Goal: Transaction & Acquisition: Purchase product/service

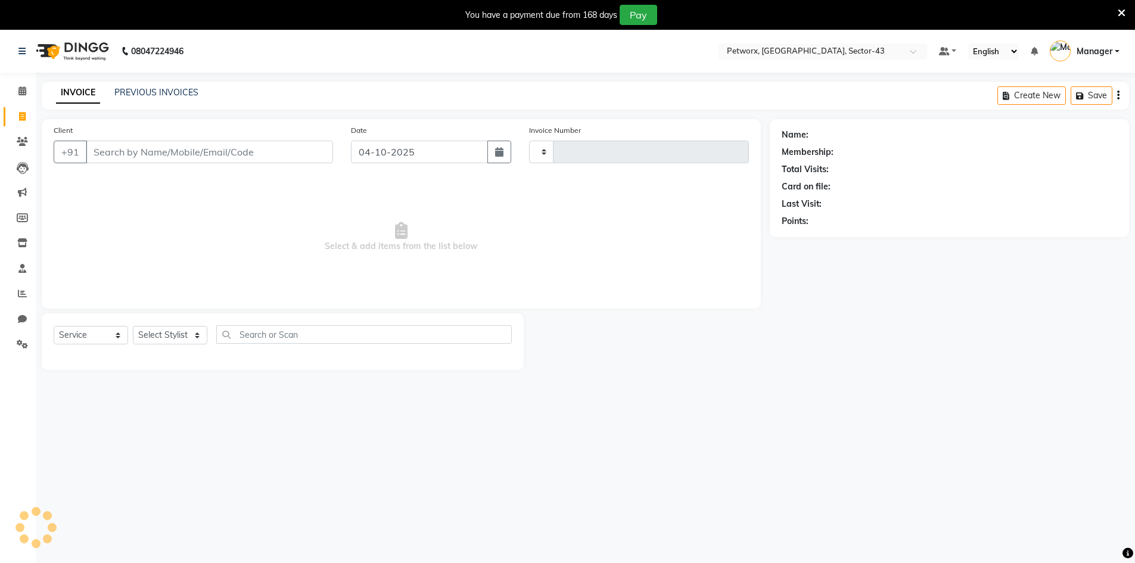
select select "service"
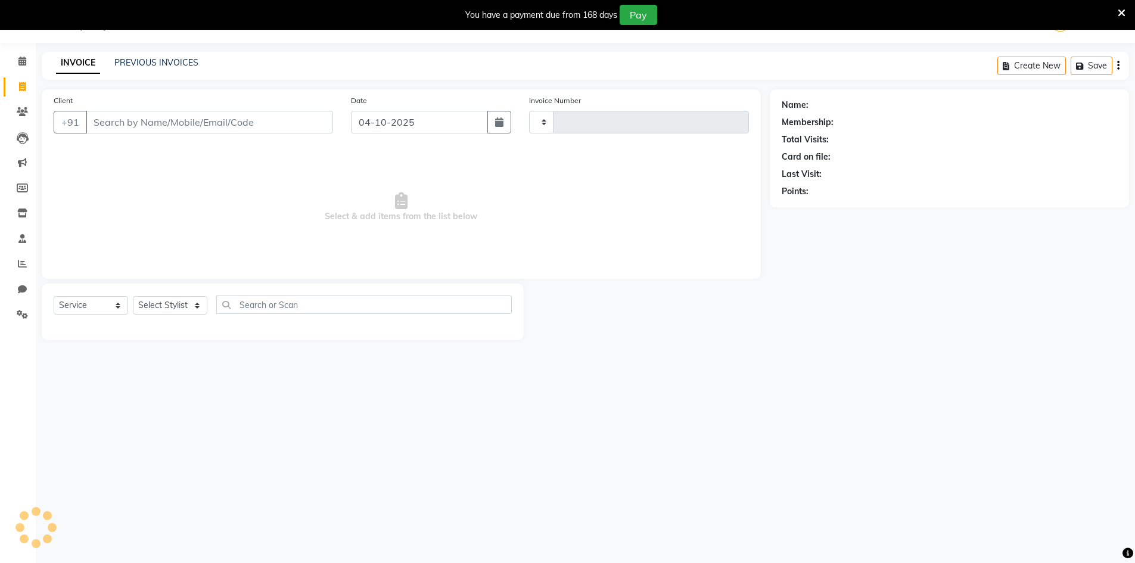
type input "0302"
select select "8169"
click at [151, 61] on link "PREVIOUS INVOICES" at bounding box center [156, 62] width 84 height 11
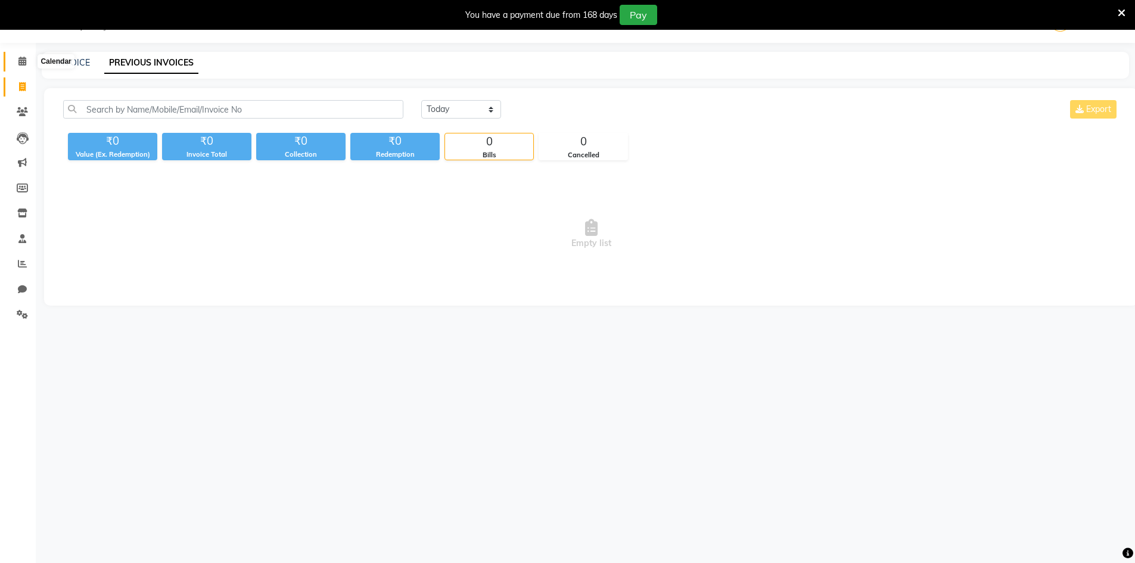
click at [26, 62] on icon at bounding box center [22, 61] width 8 height 9
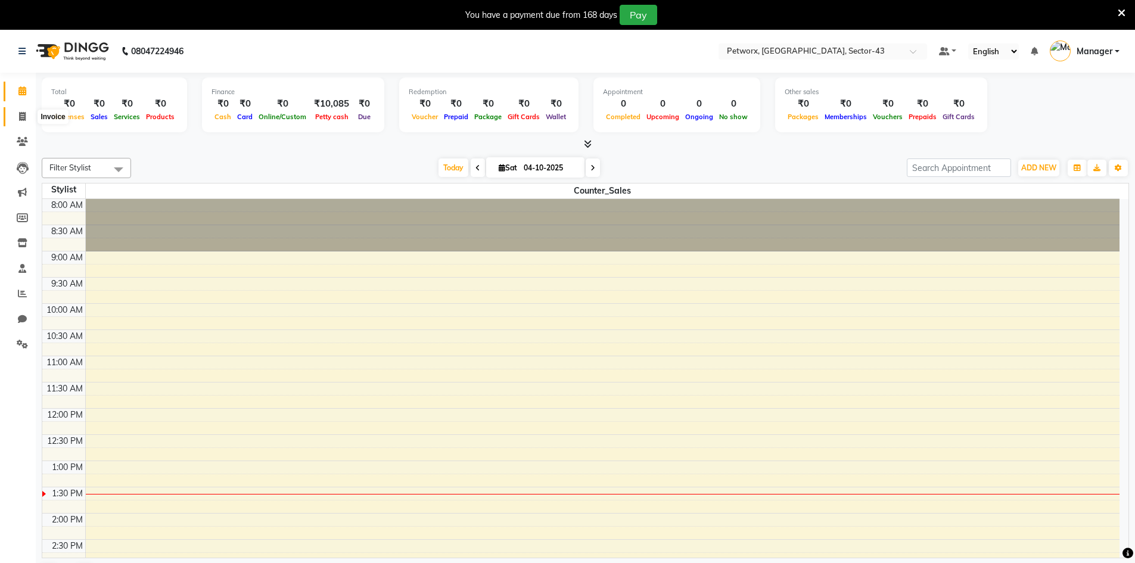
click at [17, 118] on span at bounding box center [22, 117] width 21 height 14
select select "service"
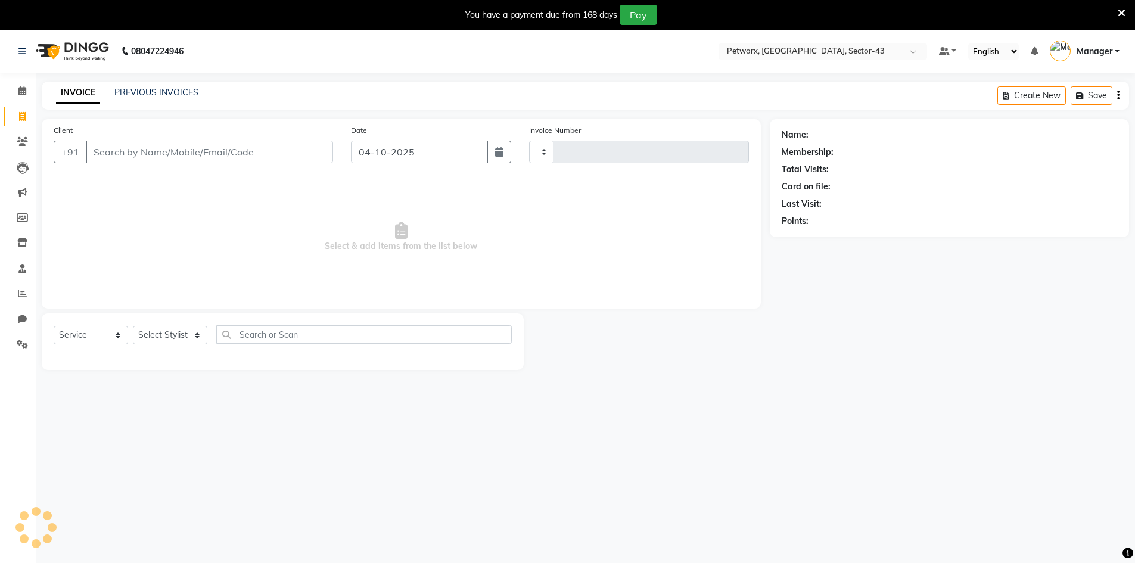
type input "0302"
select select "8169"
click at [131, 95] on link "PREVIOUS INVOICES" at bounding box center [156, 92] width 84 height 11
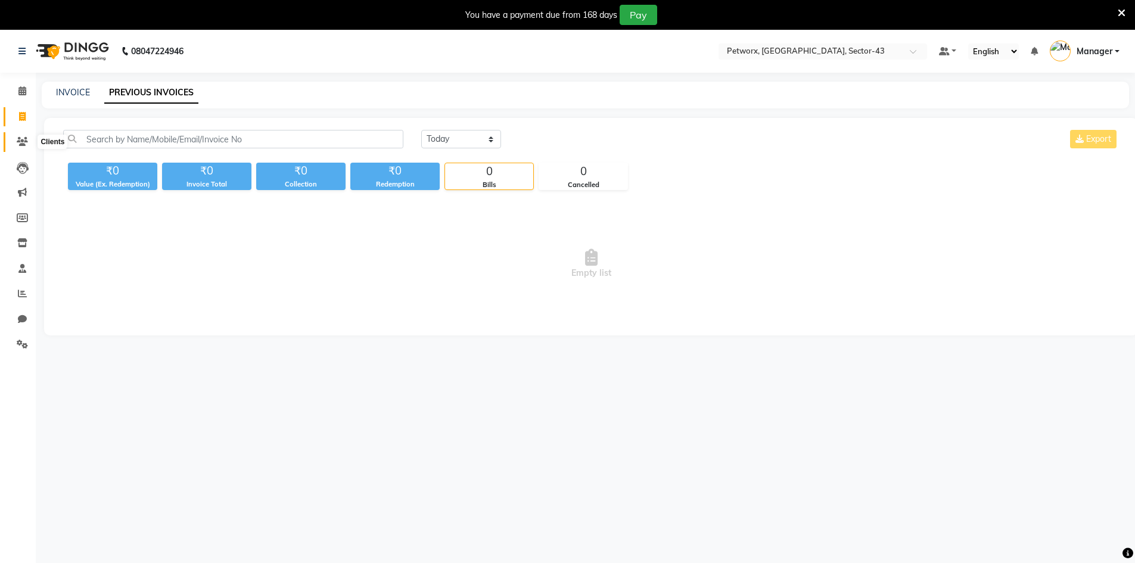
click at [29, 144] on span at bounding box center [22, 142] width 21 height 14
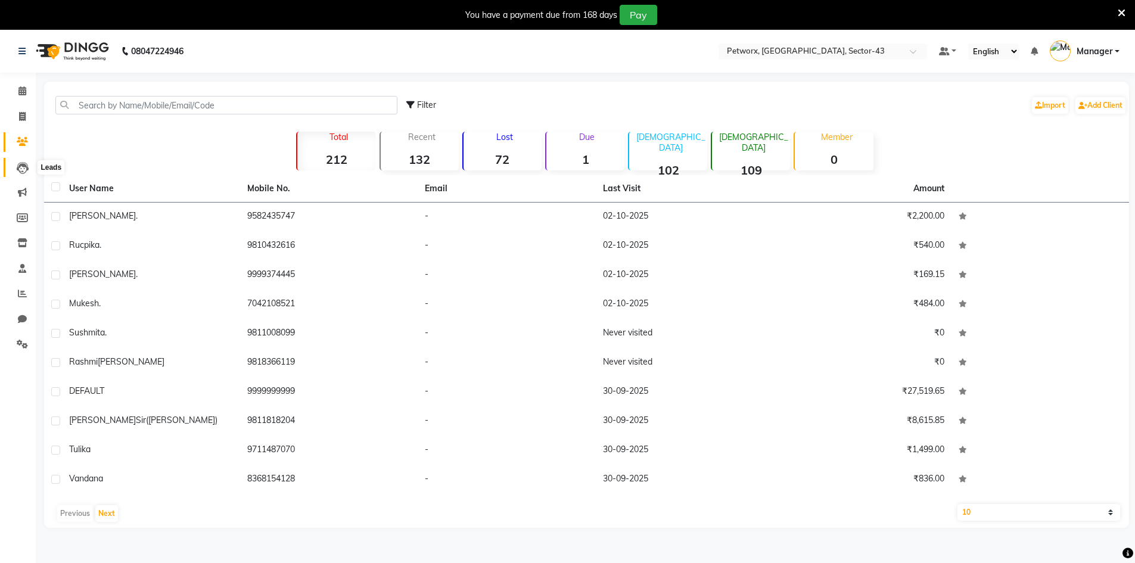
click at [18, 165] on icon at bounding box center [23, 168] width 12 height 12
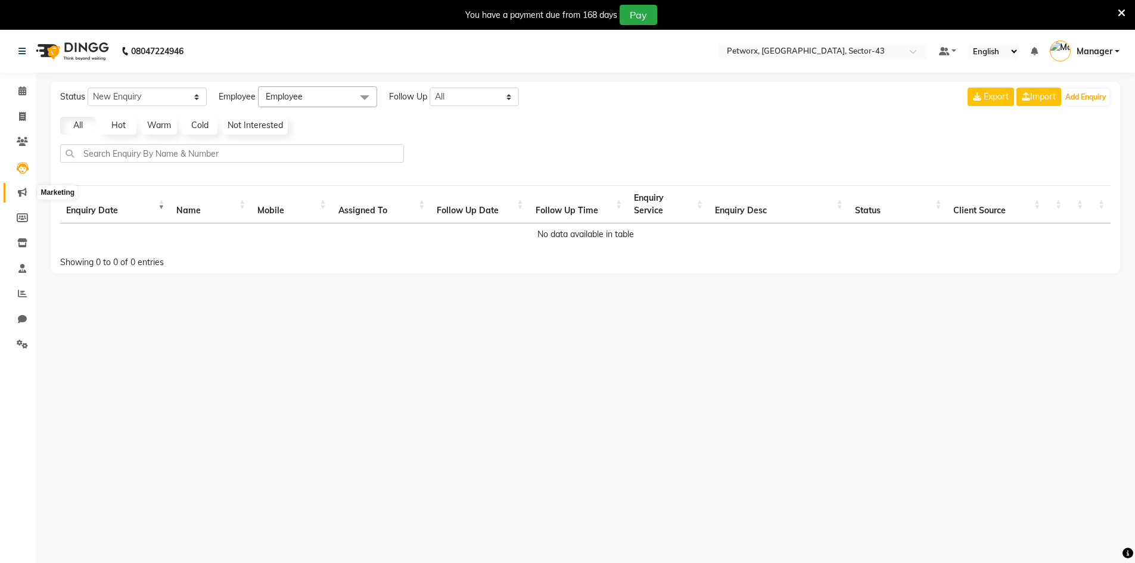
click at [26, 192] on icon at bounding box center [22, 192] width 9 height 9
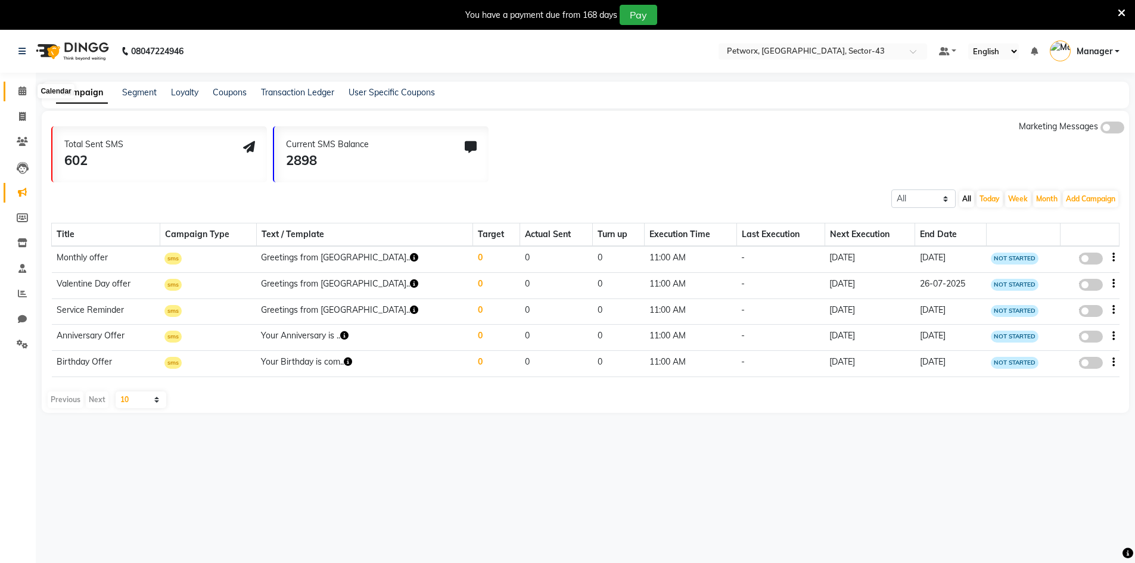
click at [20, 91] on icon at bounding box center [22, 90] width 8 height 9
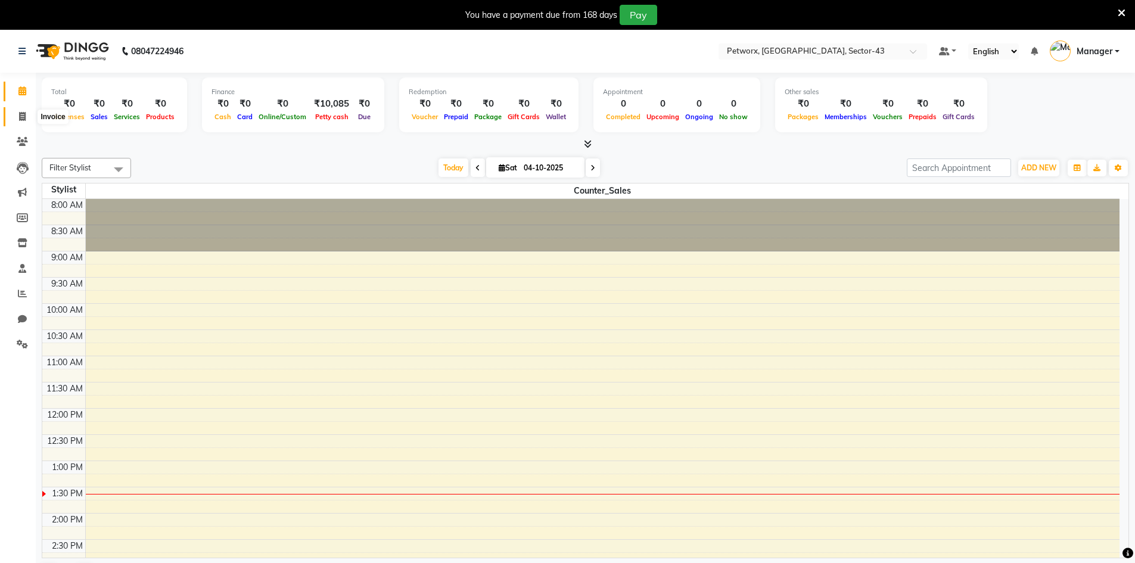
click at [17, 117] on span at bounding box center [22, 117] width 21 height 14
select select "service"
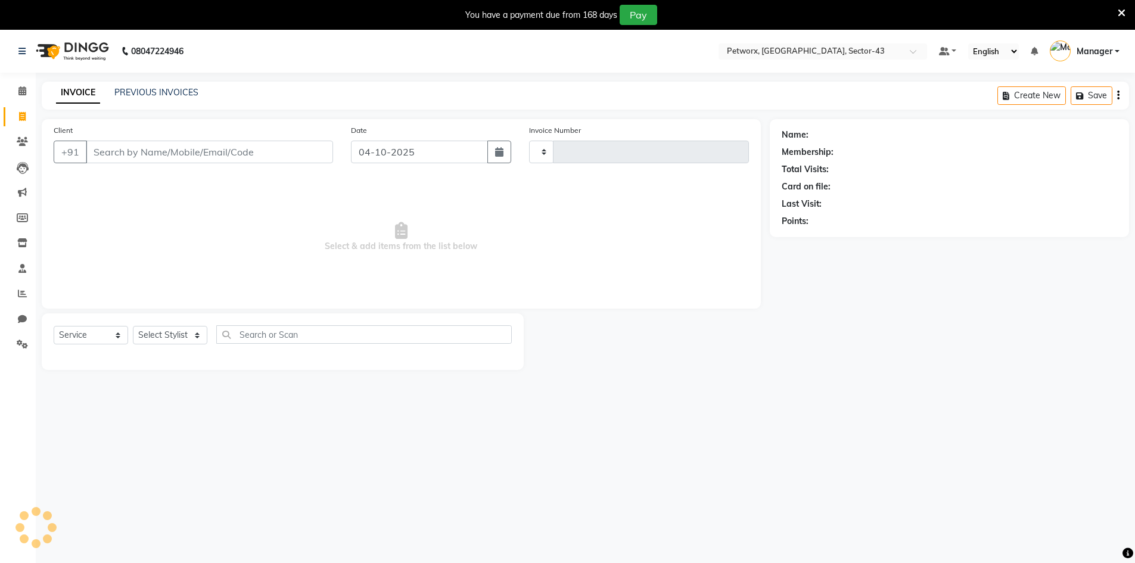
type input "0302"
select select "8169"
click at [185, 89] on link "PREVIOUS INVOICES" at bounding box center [156, 92] width 84 height 11
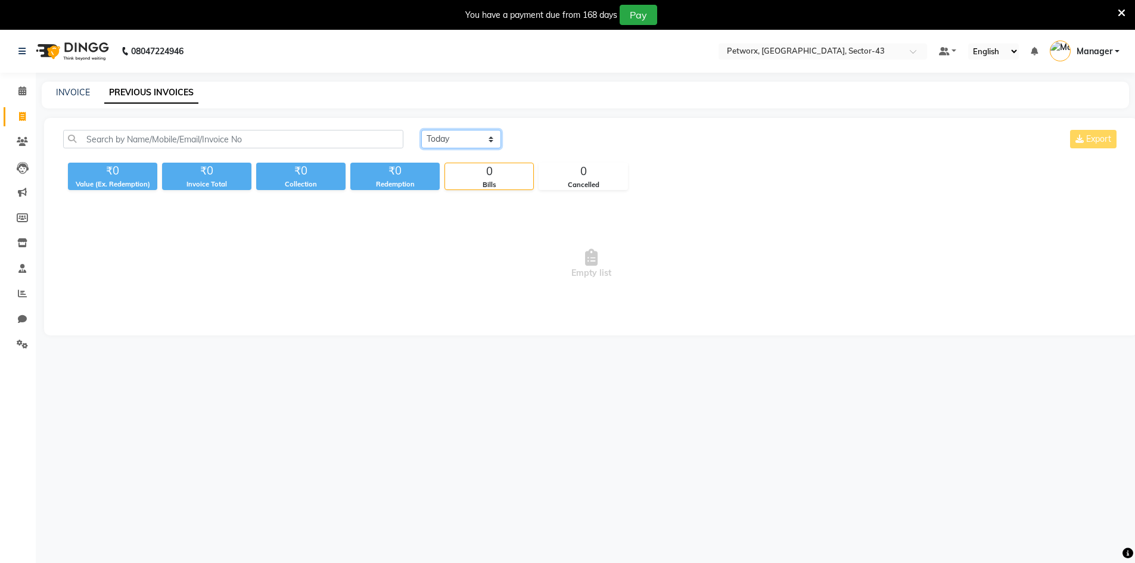
click at [451, 139] on select "[DATE] [DATE] Custom Range" at bounding box center [461, 139] width 80 height 18
click at [421, 130] on select "[DATE] [DATE] Custom Range" at bounding box center [461, 139] width 80 height 18
click at [459, 136] on select "[DATE] [DATE] Custom Range" at bounding box center [461, 139] width 80 height 18
select select "range"
click at [421, 130] on select "[DATE] [DATE] Custom Range" at bounding box center [461, 139] width 80 height 18
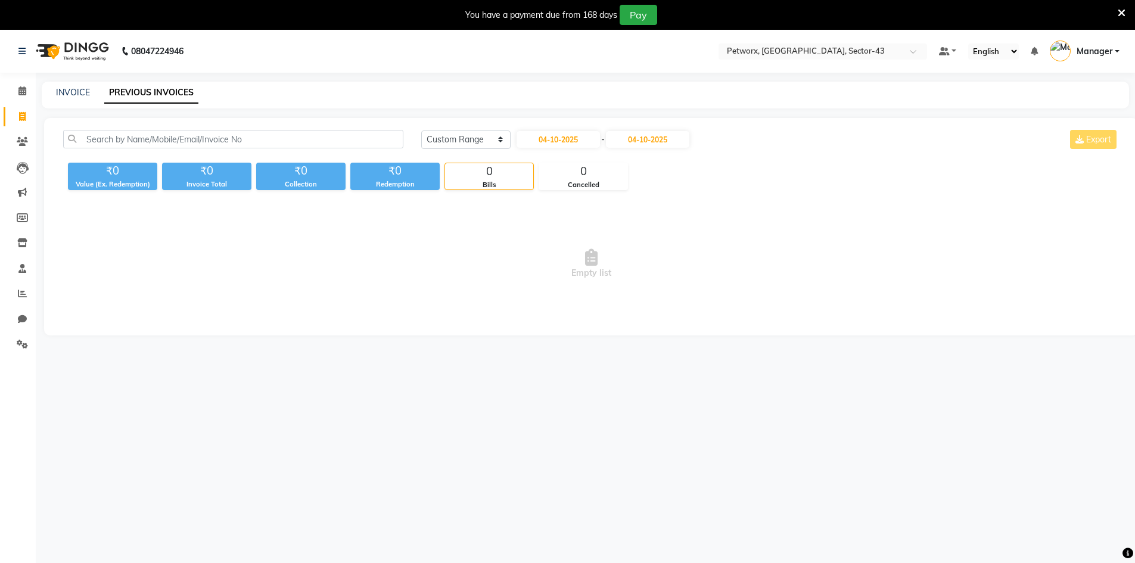
click at [57, 82] on div "INVOICE PREVIOUS INVOICES" at bounding box center [585, 95] width 1087 height 27
click at [56, 86] on div "INVOICE PREVIOUS INVOICES" at bounding box center [585, 95] width 1087 height 27
click at [61, 91] on link "INVOICE" at bounding box center [73, 92] width 34 height 11
select select "8169"
select select "service"
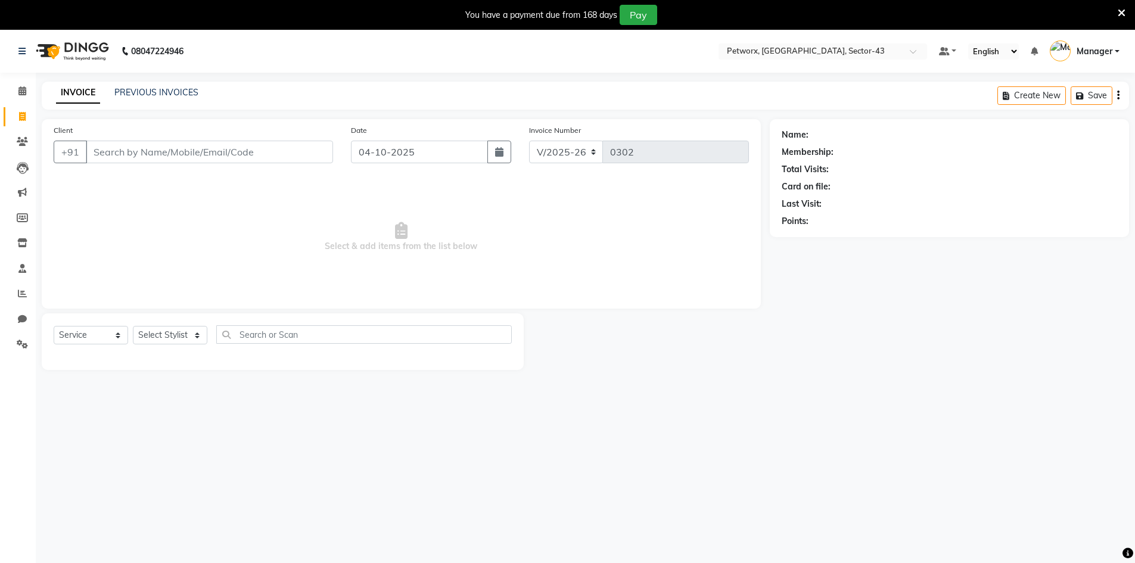
click at [145, 151] on input "Client" at bounding box center [209, 152] width 247 height 23
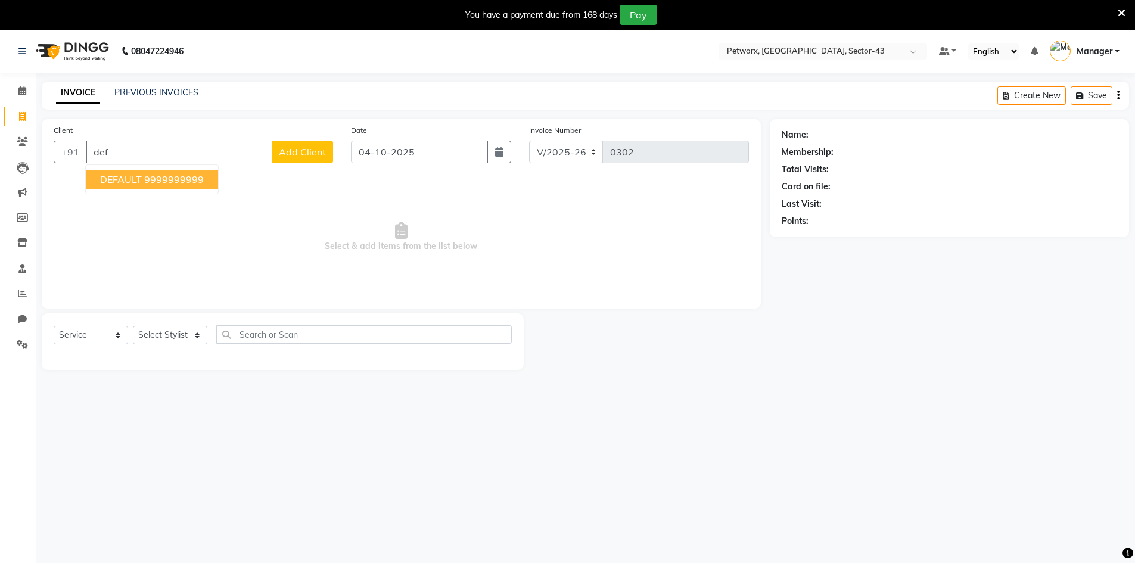
click at [144, 171] on button "DEFAULT 9999999999" at bounding box center [152, 179] width 132 height 19
type input "9999999999"
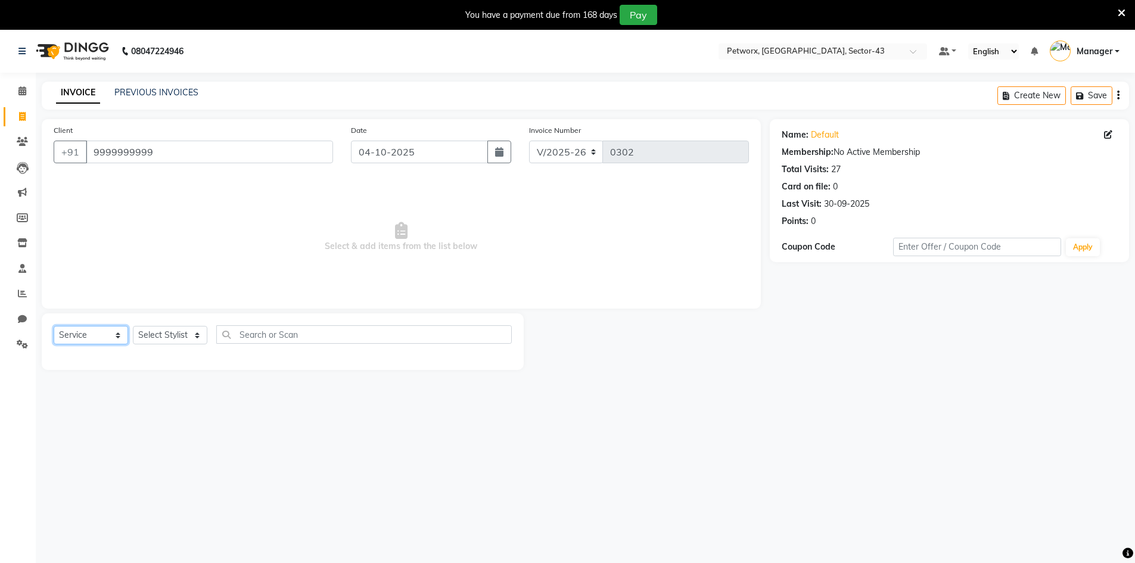
click at [92, 336] on select "Select Service Product Membership Package Voucher Prepaid Gift Card" at bounding box center [91, 335] width 74 height 18
select select "product"
click at [54, 326] on select "Select Service Product Membership Package Voucher Prepaid Gift Card" at bounding box center [91, 335] width 74 height 18
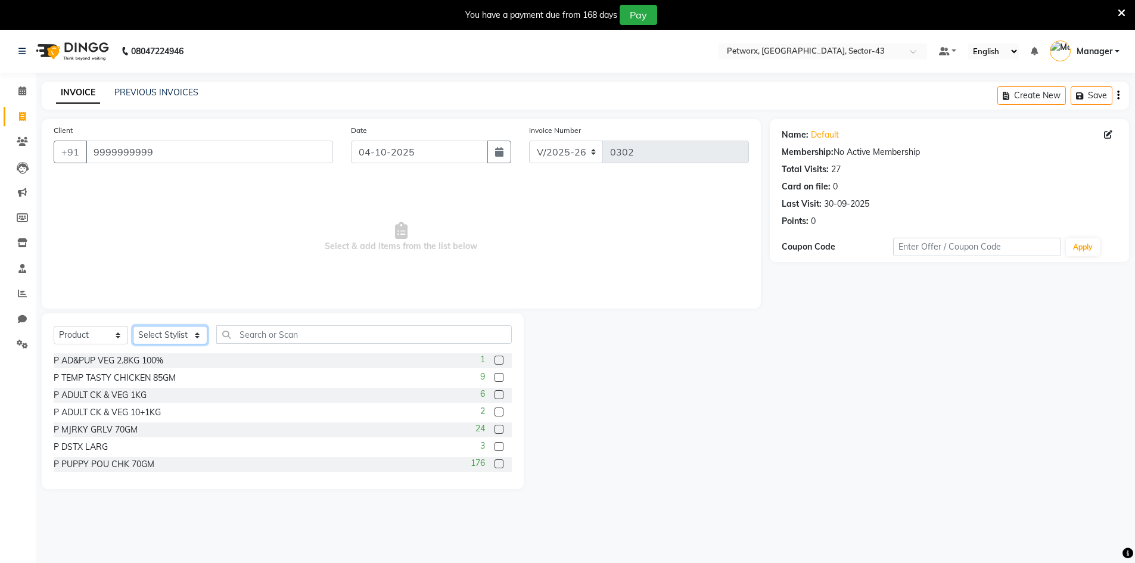
click at [164, 335] on select "Select Stylist Counter_Sales Manager" at bounding box center [170, 335] width 74 height 18
select select "76779"
click at [133, 326] on select "Select Stylist Counter_Sales Manager" at bounding box center [170, 335] width 74 height 18
click at [233, 334] on input "text" at bounding box center [363, 334] width 295 height 18
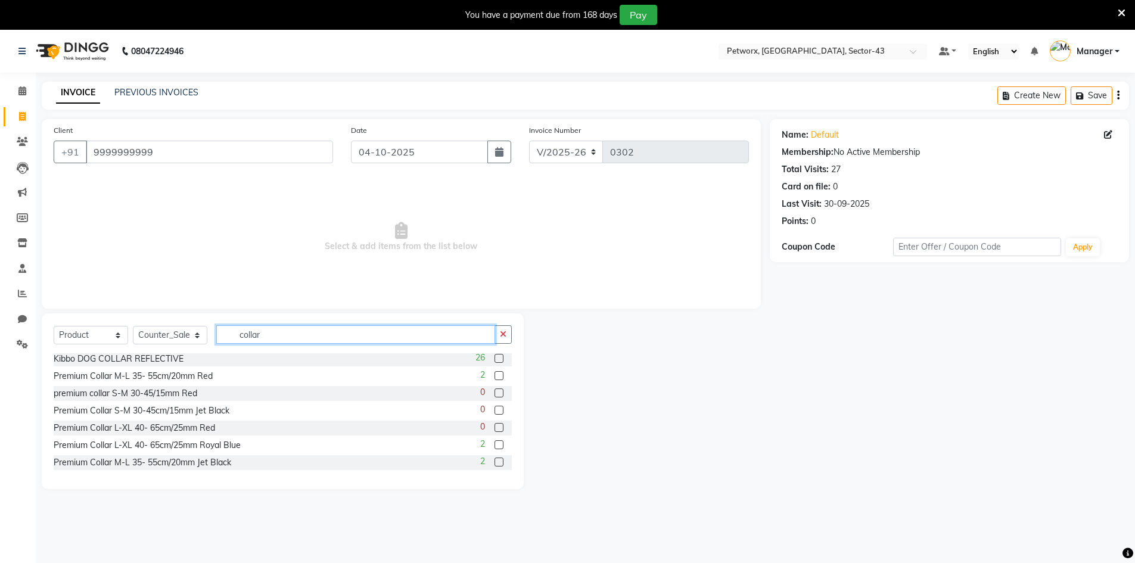
scroll to position [58, 0]
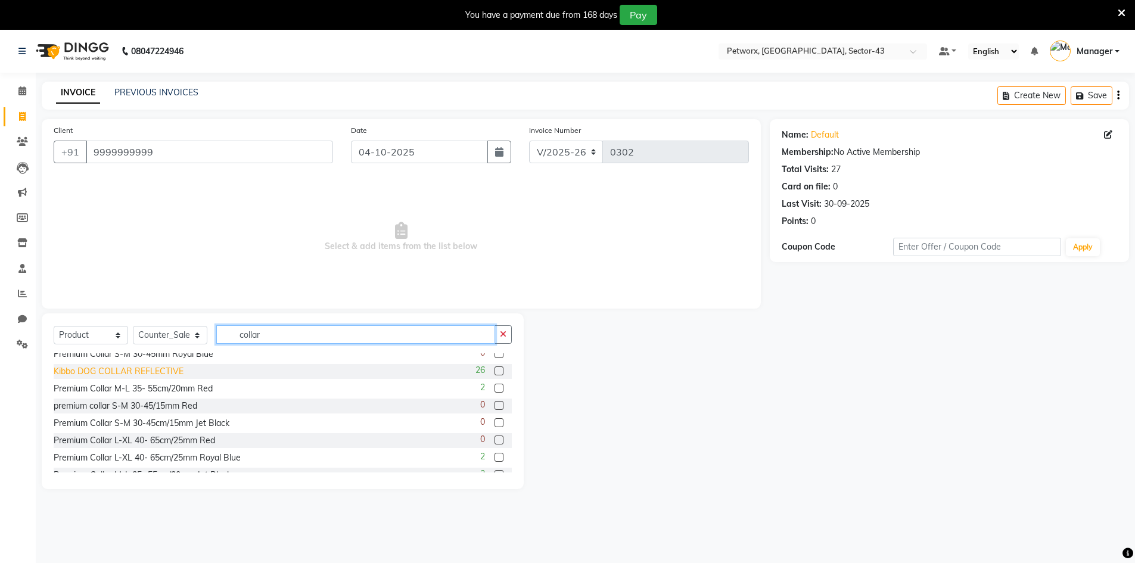
type input "collar"
click at [104, 365] on div "Kibbo DOG COLLAR REFLECTIVE" at bounding box center [119, 371] width 130 height 13
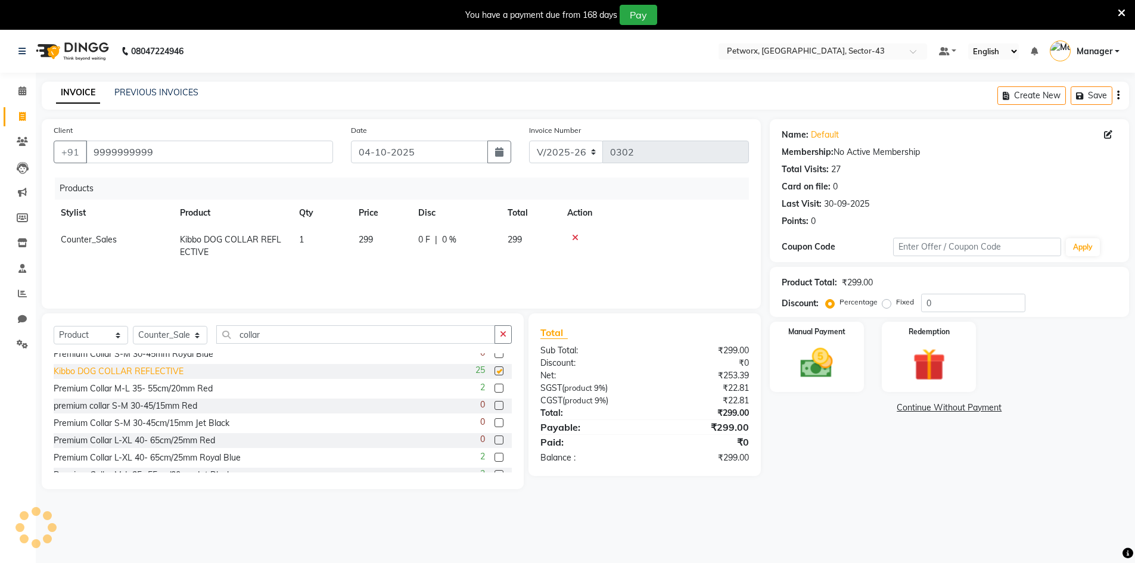
checkbox input "false"
click at [312, 235] on td "1" at bounding box center [322, 245] width 60 height 39
click at [307, 241] on input "1" at bounding box center [321, 242] width 45 height 18
type input "2"
click at [693, 235] on div at bounding box center [664, 237] width 154 height 8
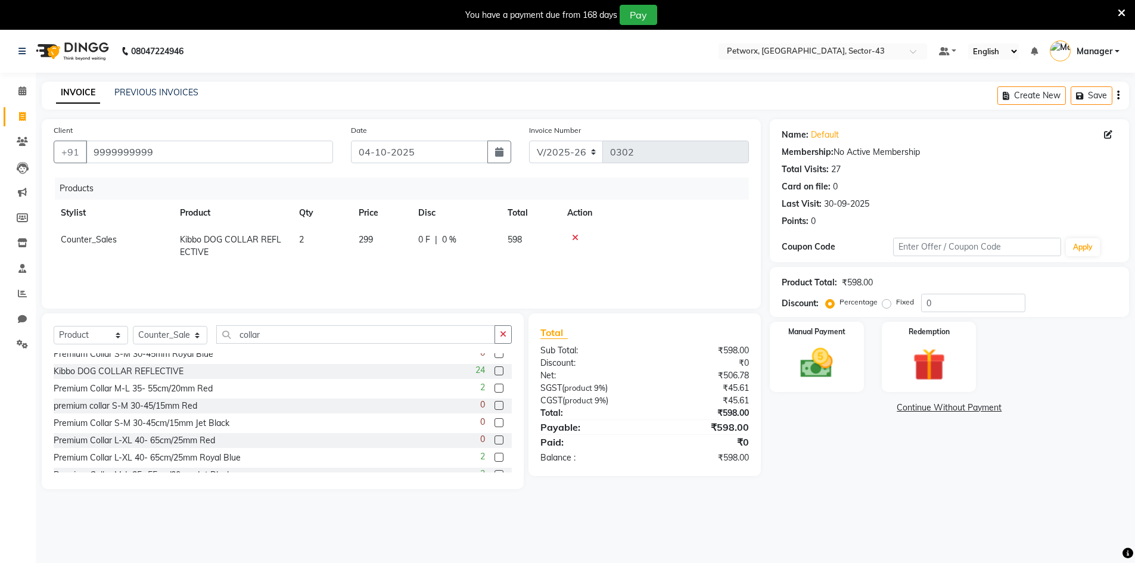
click at [371, 238] on span "299" at bounding box center [366, 239] width 14 height 11
drag, startPoint x: 380, startPoint y: 241, endPoint x: 357, endPoint y: 239, distance: 22.8
click at [357, 239] on td "299" at bounding box center [381, 243] width 60 height 34
type input "349"
click at [872, 465] on div "Name: Default Membership: No Active Membership Total Visits: 27 Card on file: 0…" at bounding box center [953, 304] width 368 height 370
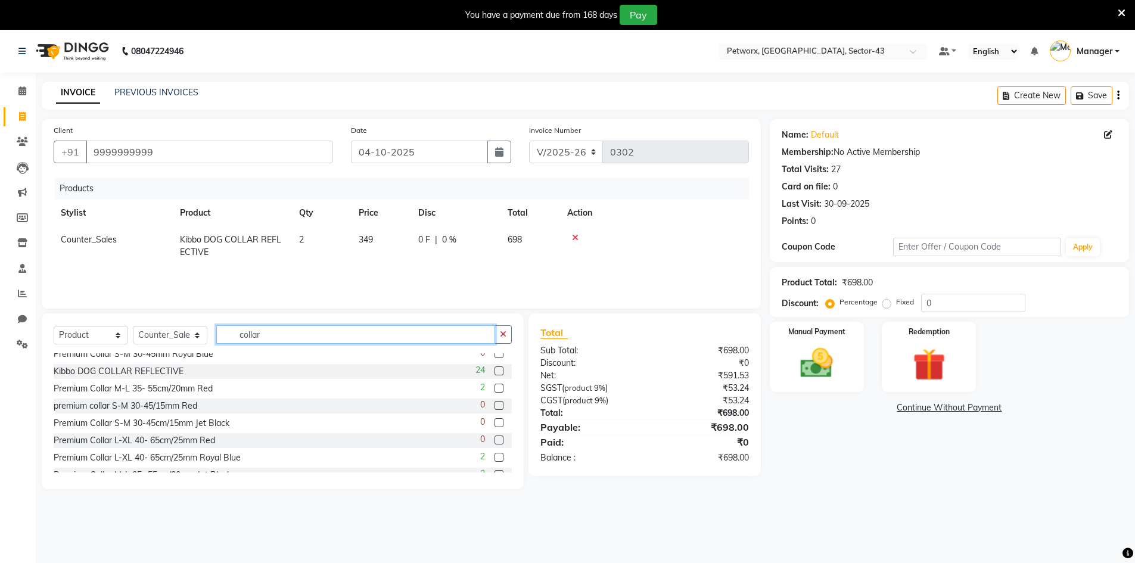
click at [273, 335] on input "collar" at bounding box center [355, 334] width 279 height 18
type input "c"
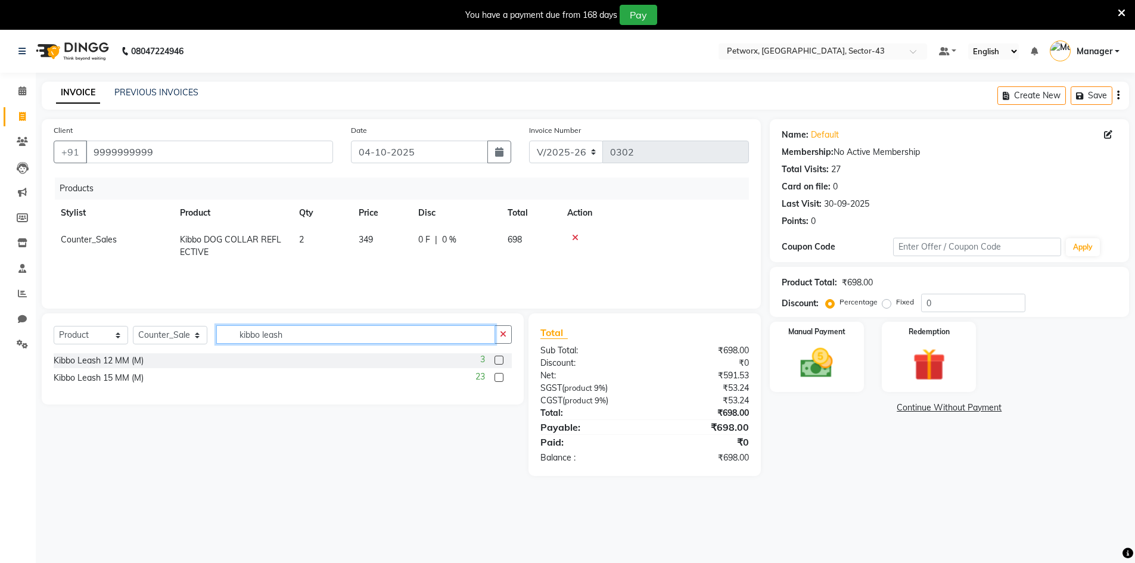
type input "kibbo leash"
click at [499, 360] on label at bounding box center [498, 360] width 9 height 9
click at [499, 360] on input "checkbox" at bounding box center [498, 361] width 8 height 8
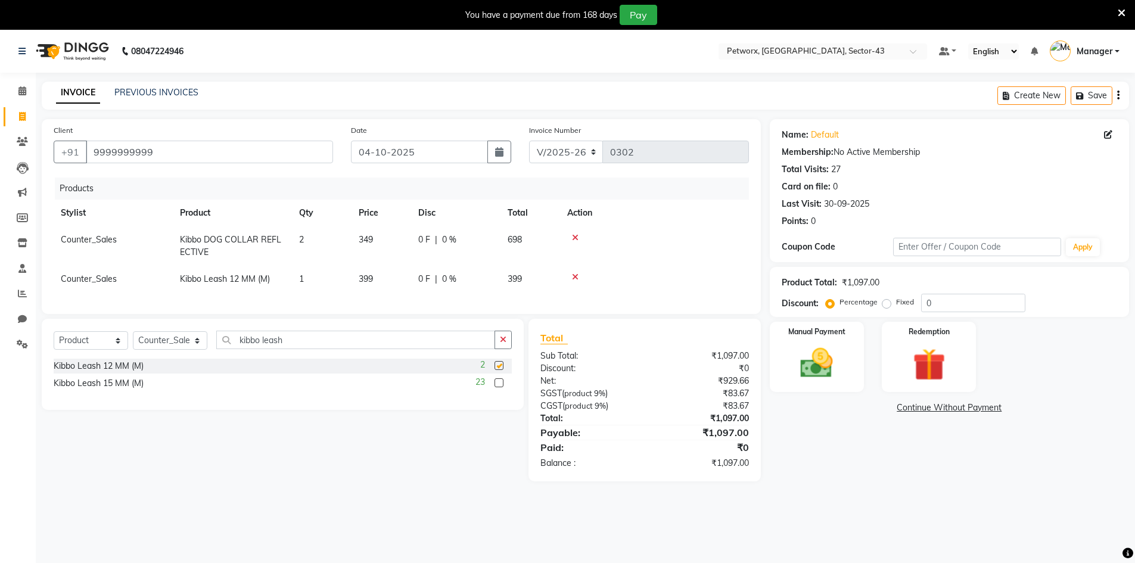
checkbox input "false"
click at [310, 279] on td "1" at bounding box center [322, 279] width 60 height 27
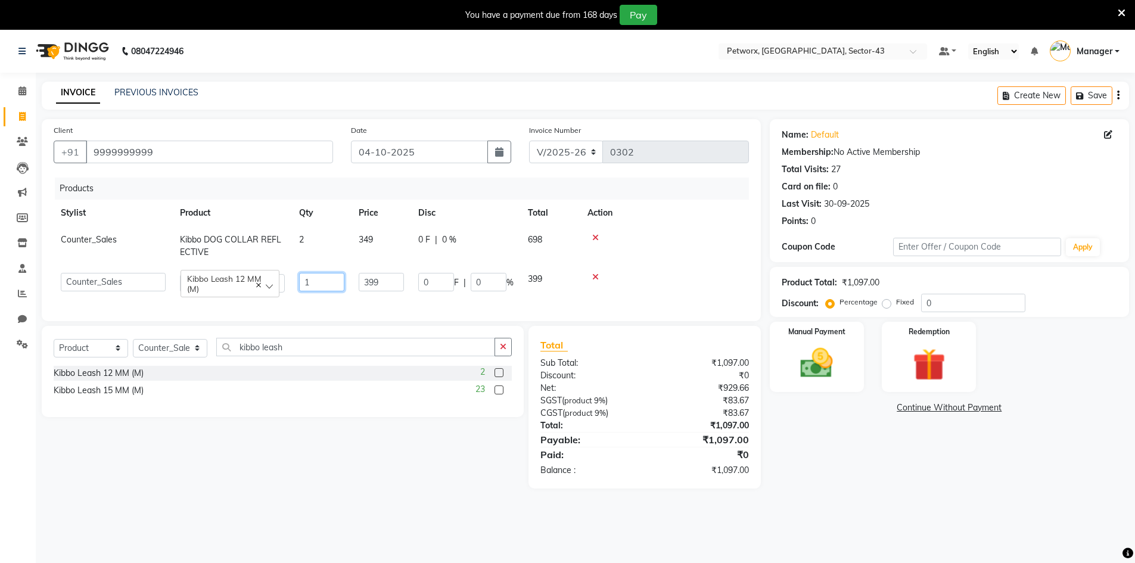
drag, startPoint x: 308, startPoint y: 280, endPoint x: 300, endPoint y: 281, distance: 8.4
click at [300, 281] on input "1" at bounding box center [321, 282] width 45 height 18
type input "2"
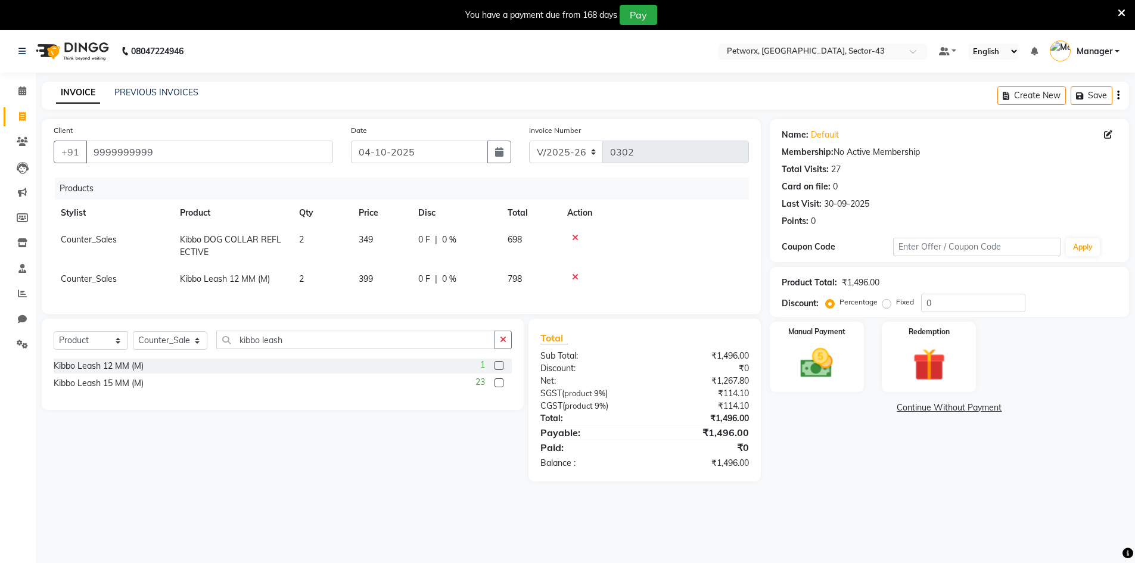
click at [315, 463] on div "Select Service Product Membership Package Voucher Prepaid Gift Card Select Styl…" at bounding box center [278, 400] width 491 height 163
drag, startPoint x: 292, startPoint y: 351, endPoint x: 216, endPoint y: 347, distance: 76.9
click at [216, 347] on div "Select Service Product Membership Package Voucher Prepaid Gift Card Select Styl…" at bounding box center [283, 345] width 458 height 28
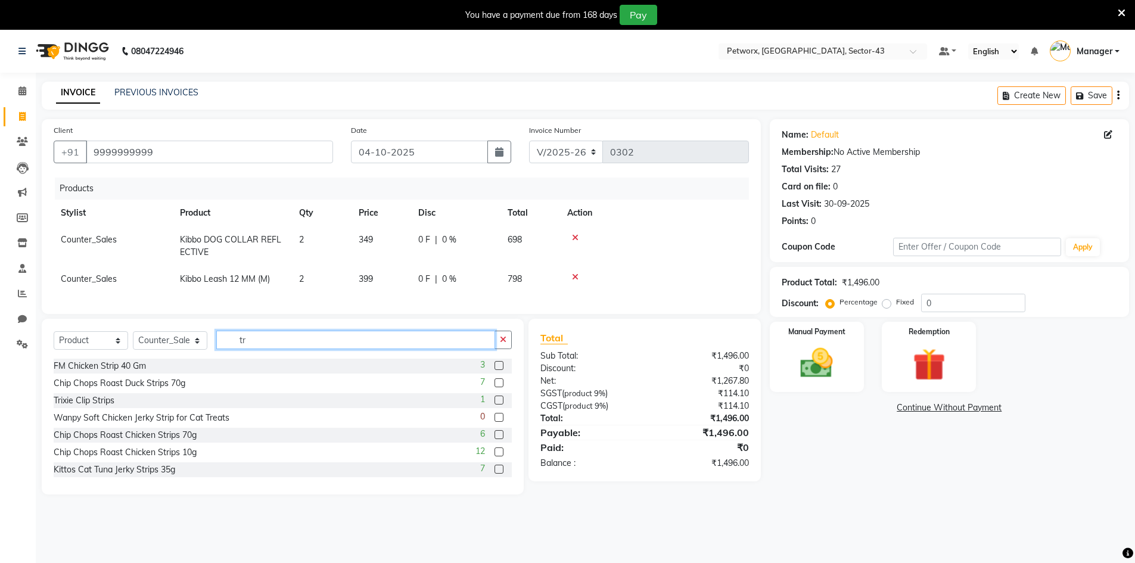
type input "t"
type input "o"
type input "collar"
click at [238, 460] on div "Premium Collar M-L 35- 55cm/20mm Red 2" at bounding box center [283, 452] width 458 height 15
click at [494, 456] on label at bounding box center [498, 451] width 9 height 9
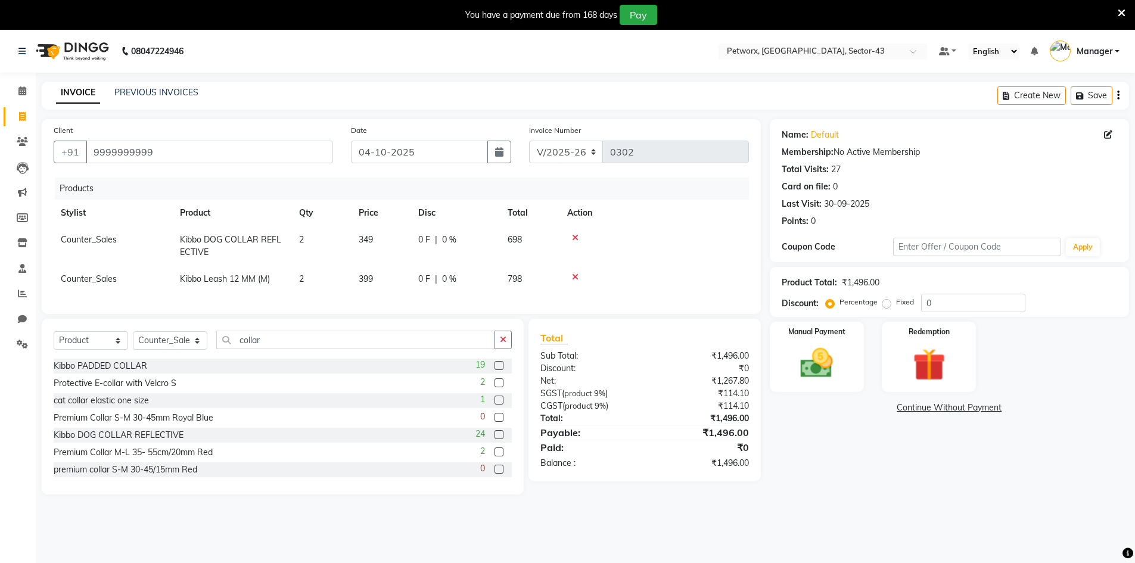
click at [494, 456] on input "checkbox" at bounding box center [498, 452] width 8 height 8
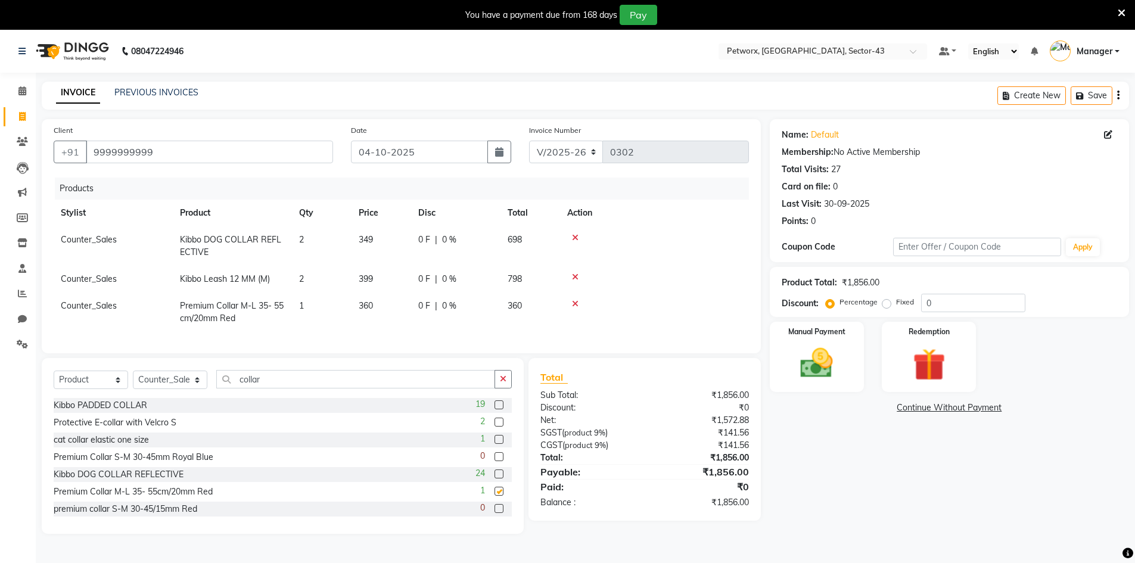
checkbox input "false"
drag, startPoint x: 938, startPoint y: 303, endPoint x: 925, endPoint y: 303, distance: 12.5
click at [925, 303] on input "0" at bounding box center [973, 303] width 104 height 18
type input "10"
click at [882, 495] on div "Name: Default Membership: No Active Membership Total Visits: 27 Card on file: 0…" at bounding box center [953, 326] width 368 height 415
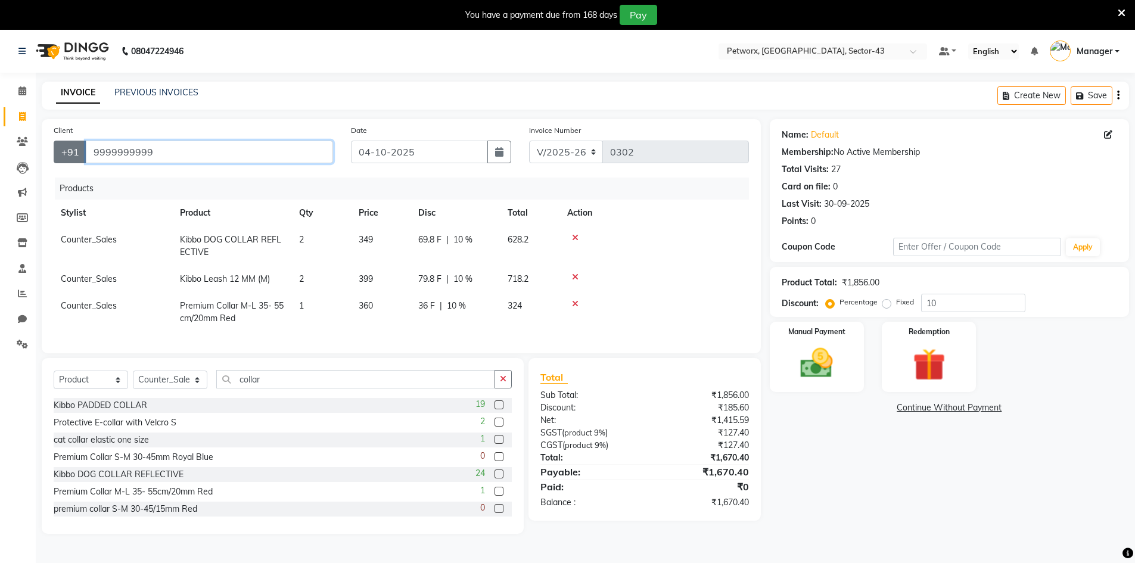
drag, startPoint x: 166, startPoint y: 149, endPoint x: 70, endPoint y: 161, distance: 97.2
click at [70, 161] on div "[PHONE_NUMBER]" at bounding box center [193, 152] width 279 height 23
type input "9"
type input "0"
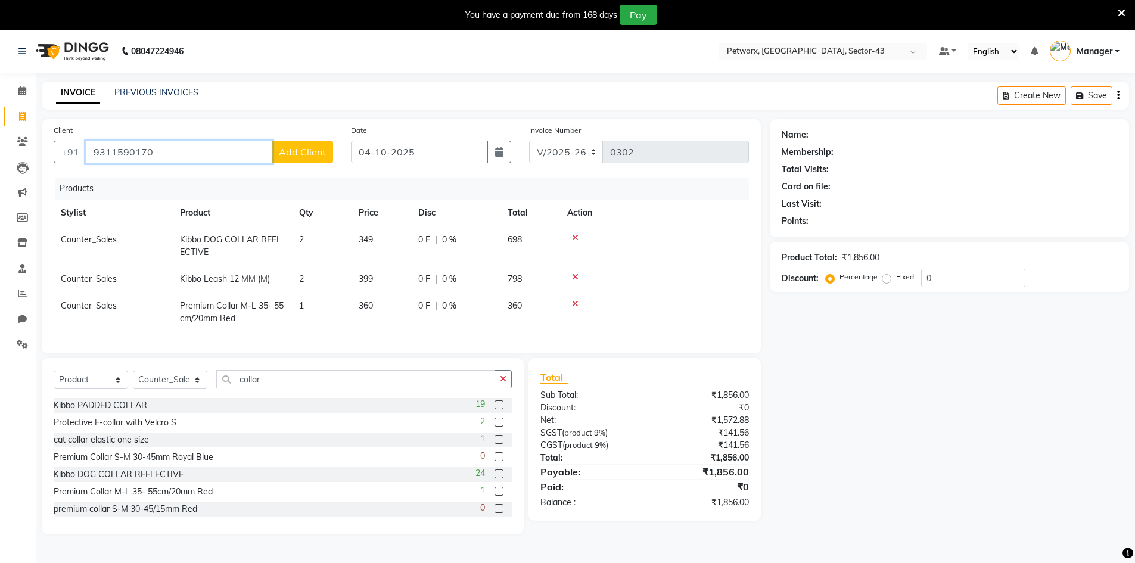
type input "9311590170"
click at [1002, 497] on div "Name: Membership: Total Visits: Card on file: Last Visit: Points: Product Total…" at bounding box center [953, 326] width 368 height 415
click at [310, 152] on span "Add Client" at bounding box center [302, 152] width 47 height 12
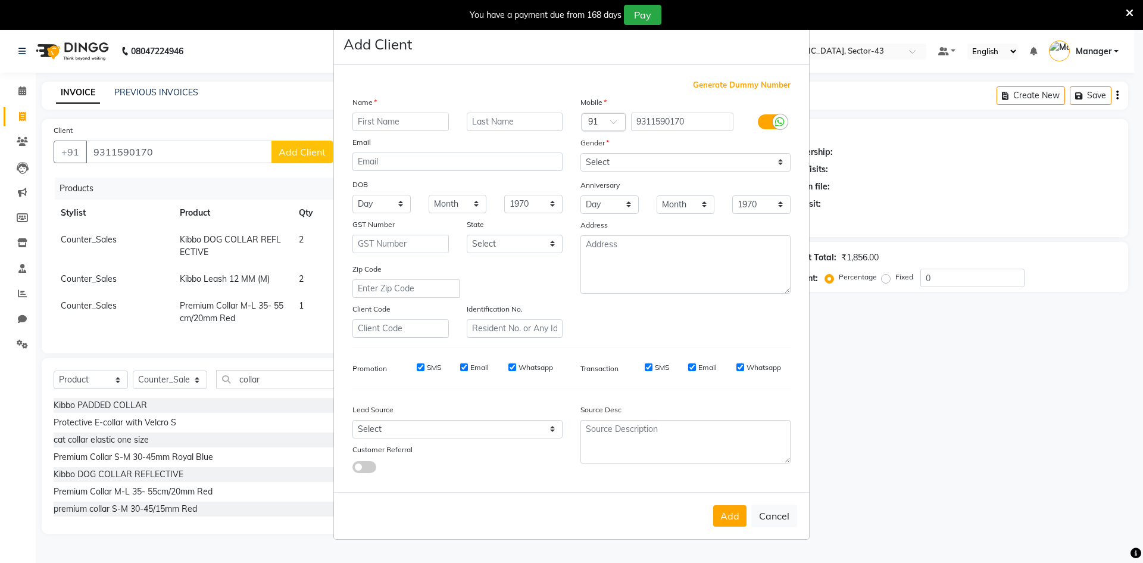
click at [391, 125] on input "text" at bounding box center [401, 122] width 96 height 18
type input "preeti"
click at [609, 163] on select "Select [DEMOGRAPHIC_DATA] [DEMOGRAPHIC_DATA] Other Prefer Not To Say" at bounding box center [686, 162] width 210 height 18
select select "[DEMOGRAPHIC_DATA]"
click at [581, 153] on select "Select [DEMOGRAPHIC_DATA] [DEMOGRAPHIC_DATA] Other Prefer Not To Say" at bounding box center [686, 162] width 210 height 18
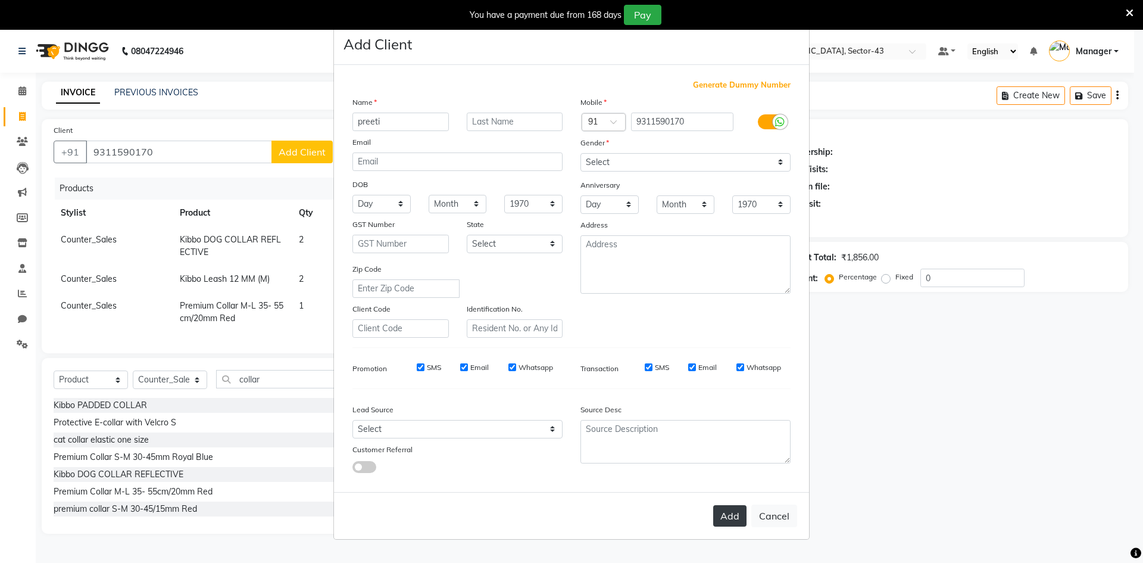
click at [726, 517] on button "Add" at bounding box center [729, 515] width 33 height 21
select select
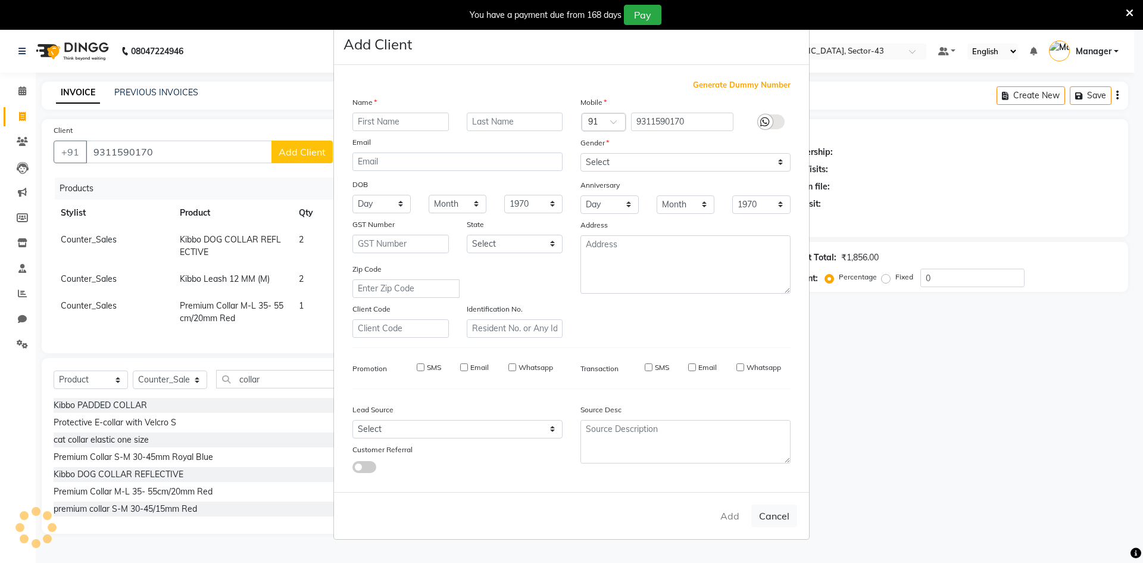
select select
checkbox input "false"
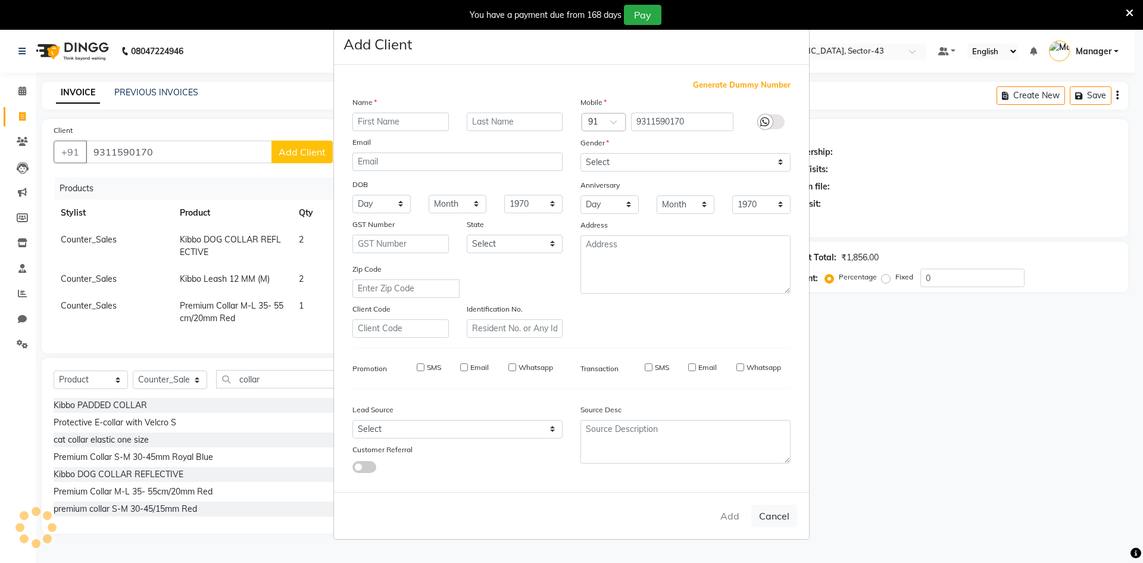
checkbox input "false"
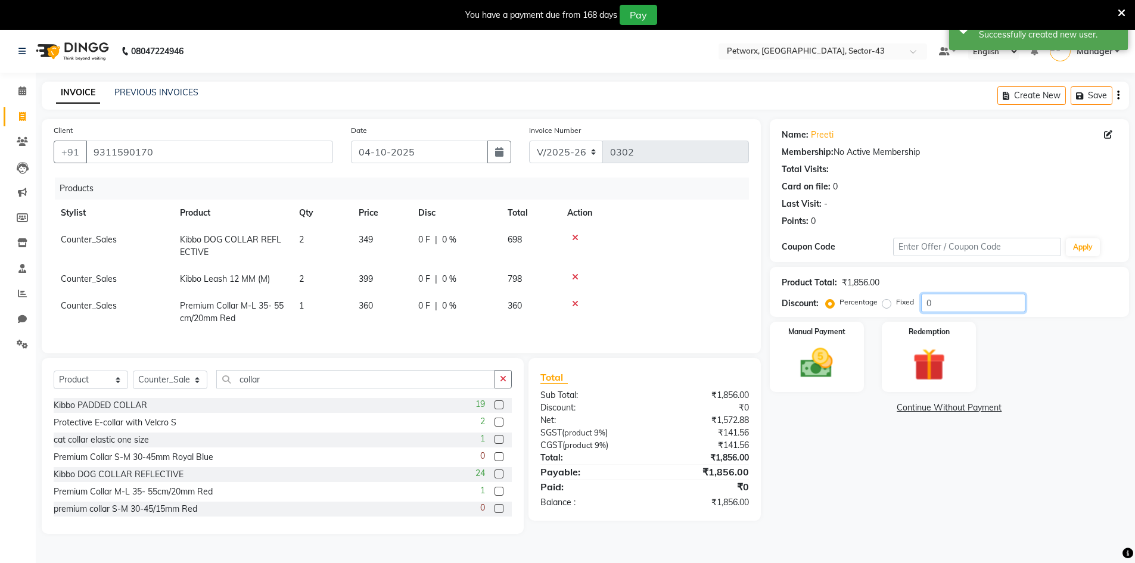
drag, startPoint x: 931, startPoint y: 303, endPoint x: 952, endPoint y: 260, distance: 47.4
click at [925, 301] on input "0" at bounding box center [973, 303] width 104 height 18
type input "10"
click at [889, 465] on div "Name: Preeti Membership: No Active Membership Total Visits: Card on file: 0 Las…" at bounding box center [953, 326] width 368 height 415
click at [114, 149] on input "9311590170" at bounding box center [209, 152] width 247 height 23
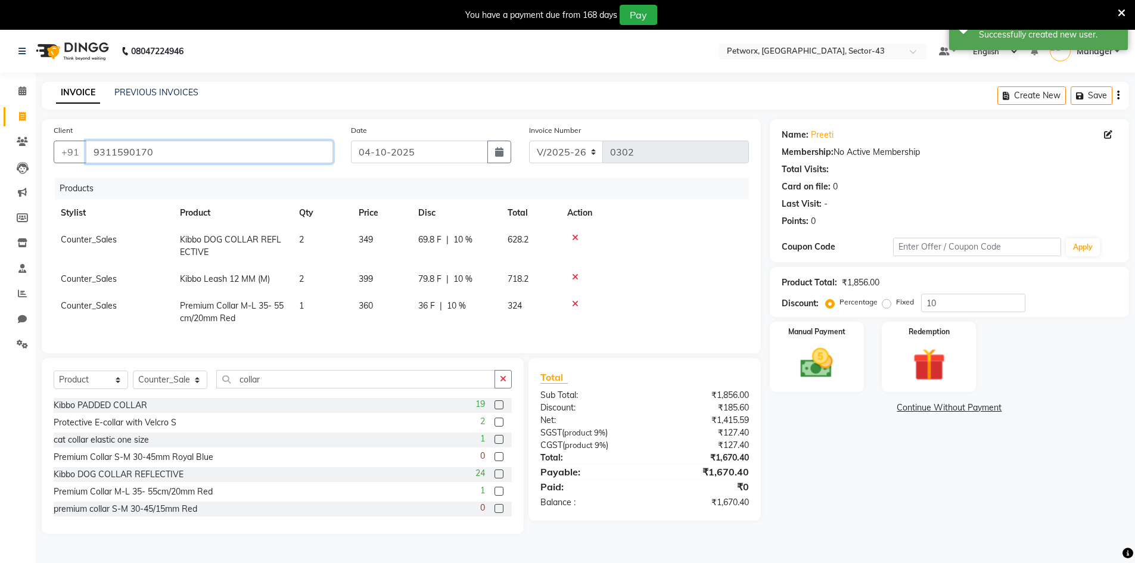
click at [114, 149] on input "9311590170" at bounding box center [209, 152] width 247 height 23
click at [856, 479] on div "Name: Preeti Membership: No Active Membership Total Visits: Card on file: 0 Las…" at bounding box center [953, 326] width 368 height 415
click at [499, 386] on button "button" at bounding box center [502, 379] width 17 height 18
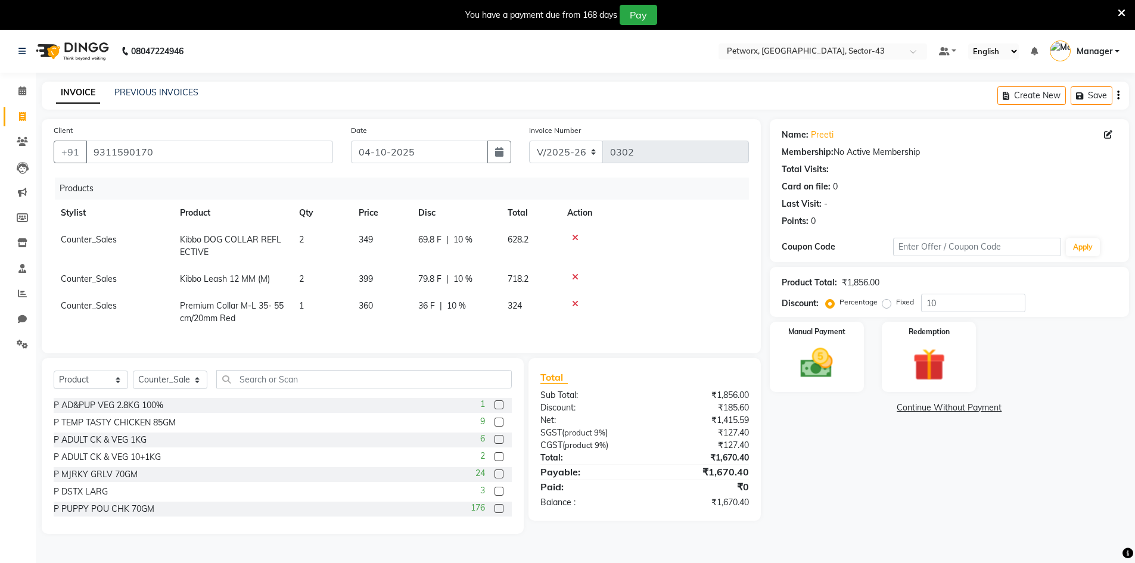
click at [820, 500] on div "Name: Preeti Membership: No Active Membership Total Visits: Card on file: 0 Las…" at bounding box center [953, 326] width 368 height 415
click at [119, 92] on link "PREVIOUS INVOICES" at bounding box center [156, 92] width 84 height 11
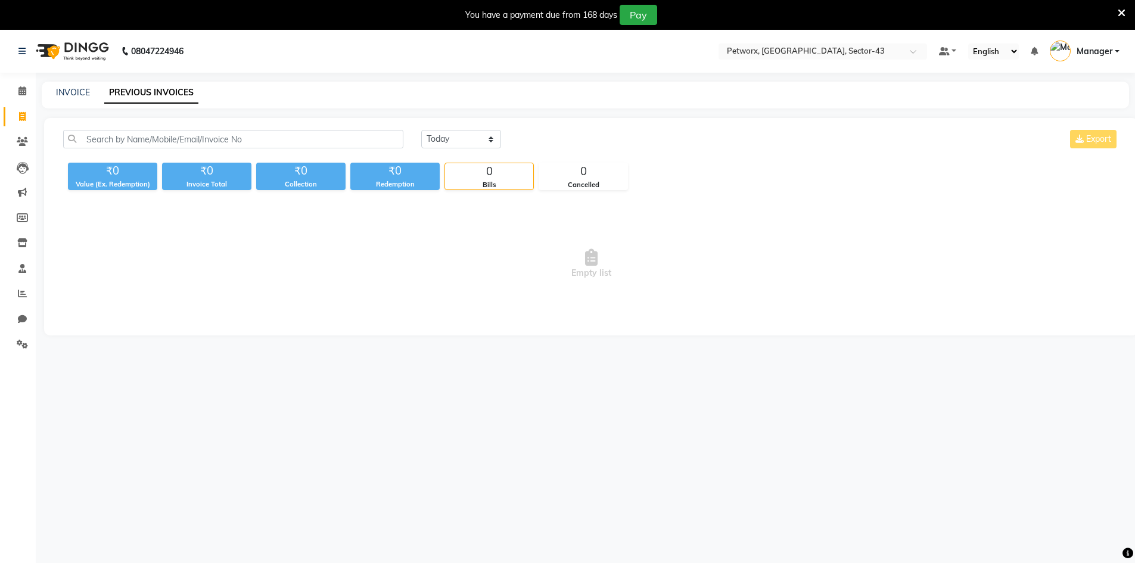
click at [53, 84] on div "INVOICE PREVIOUS INVOICES" at bounding box center [585, 95] width 1087 height 27
click at [60, 89] on link "INVOICE" at bounding box center [73, 92] width 34 height 11
select select "service"
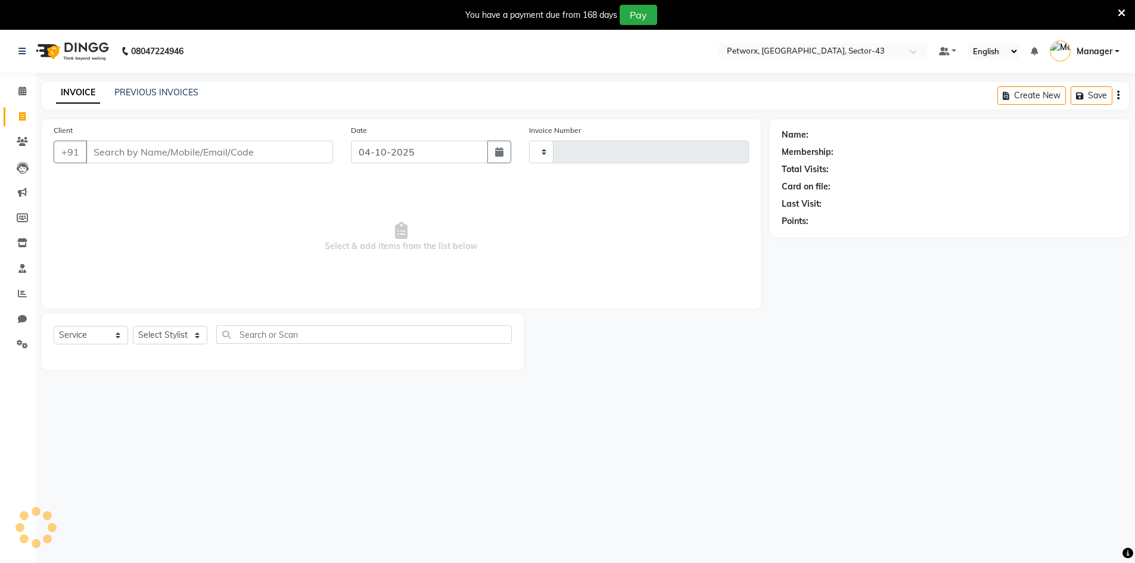
type input "0302"
select select "8169"
click at [20, 138] on icon at bounding box center [22, 141] width 11 height 9
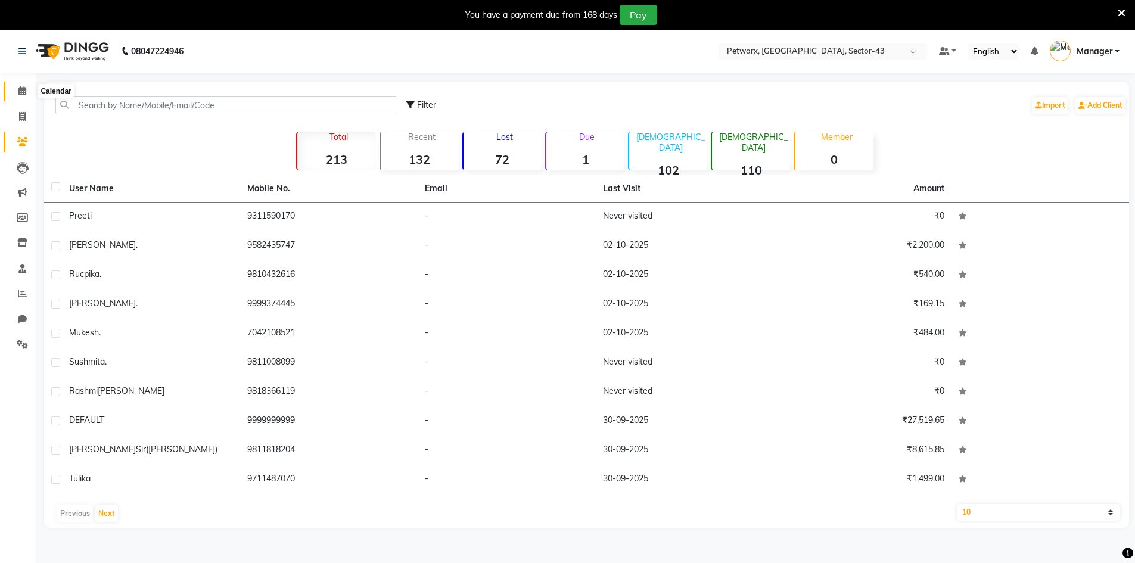
click at [16, 92] on span at bounding box center [22, 92] width 21 height 14
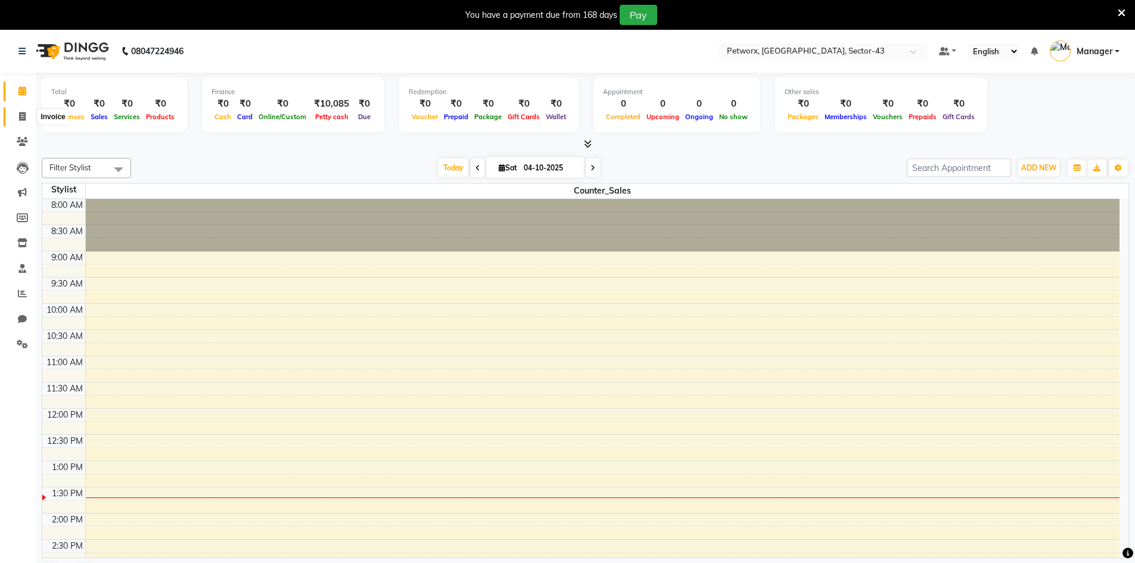
click at [18, 119] on span at bounding box center [22, 117] width 21 height 14
select select "service"
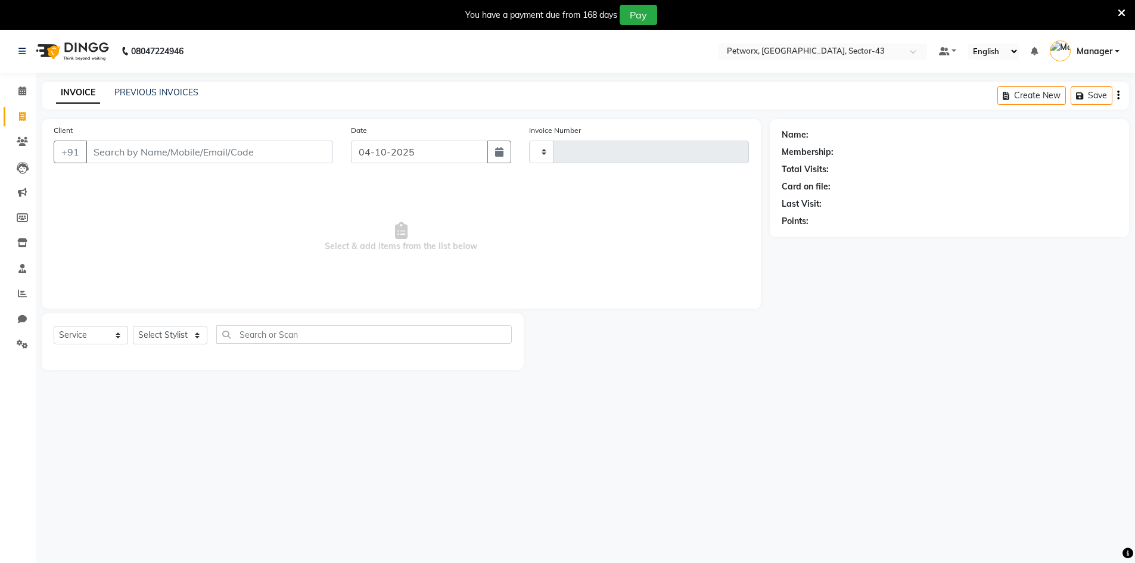
type input "0302"
select select "8169"
